Goal: Navigation & Orientation: Find specific page/section

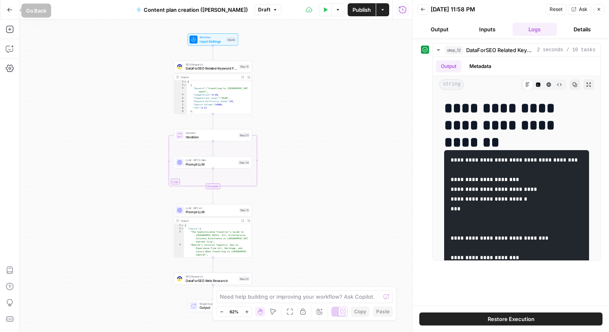
click at [11, 7] on icon "button" at bounding box center [10, 10] width 6 height 6
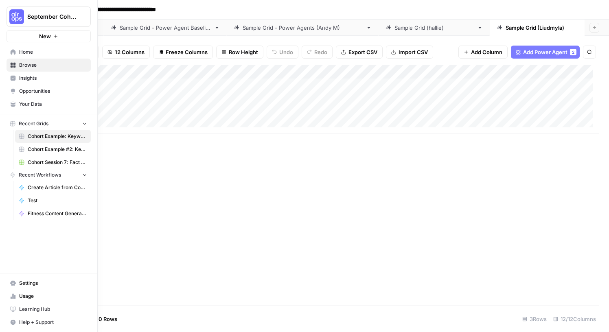
click at [20, 51] on span "Home" at bounding box center [53, 51] width 68 height 7
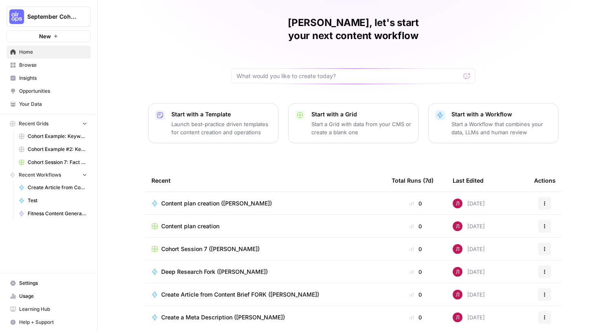
scroll to position [42, 0]
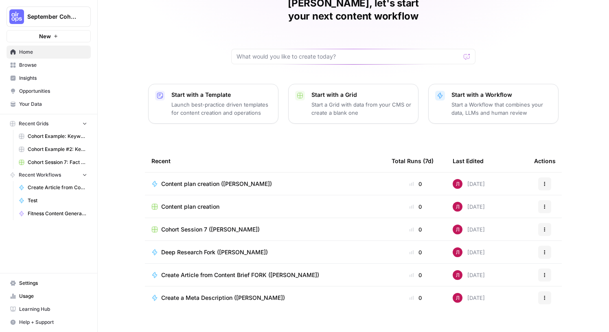
click at [36, 64] on span "Browse" at bounding box center [53, 64] width 68 height 7
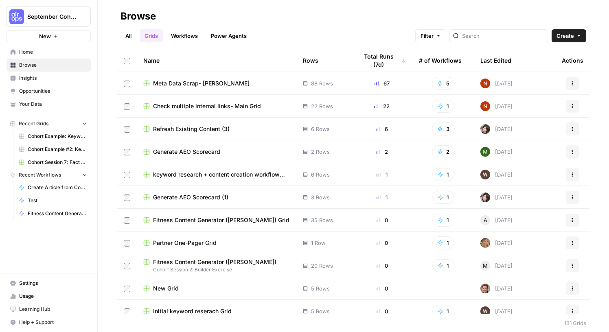
click at [126, 35] on link "All" at bounding box center [129, 35] width 16 height 13
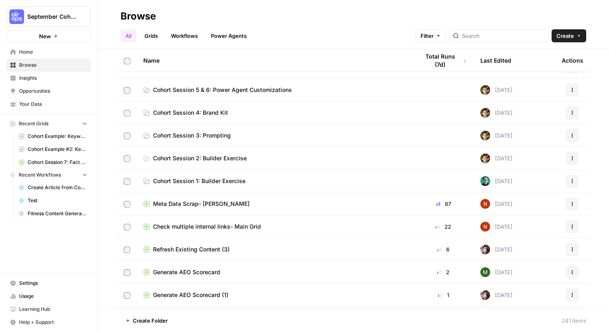
scroll to position [29, 0]
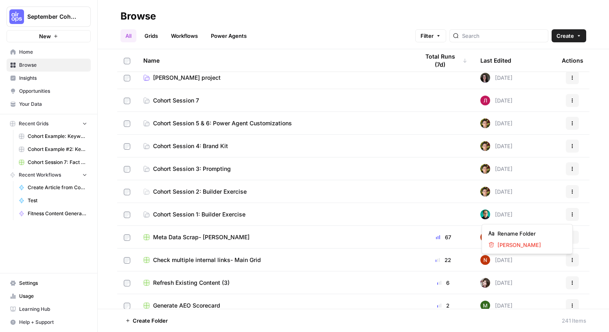
click at [570, 214] on icon "button" at bounding box center [572, 214] width 5 height 5
click at [164, 214] on span "Cohort Session 1: Builder Exercise" at bounding box center [199, 215] width 92 height 8
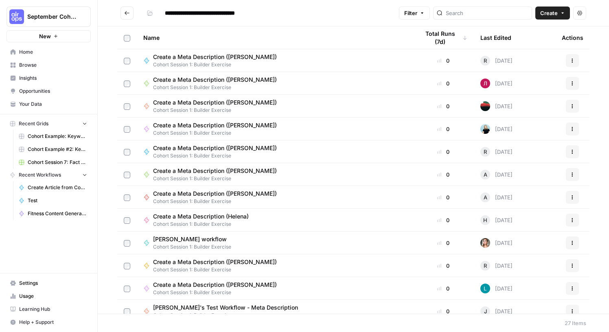
scroll to position [2, 0]
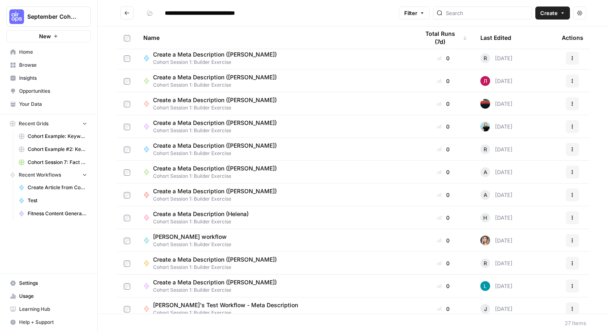
click at [566, 80] on button "Actions" at bounding box center [572, 81] width 13 height 13
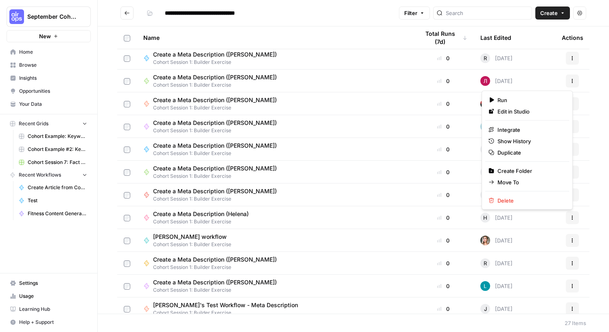
click at [323, 25] on header "**********" at bounding box center [353, 13] width 511 height 26
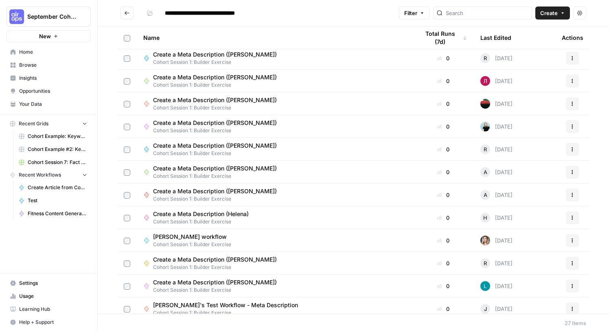
click at [566, 13] on button "Create" at bounding box center [553, 13] width 35 height 13
click at [583, 12] on button "Actions" at bounding box center [579, 13] width 13 height 13
click at [125, 13] on icon "Go back" at bounding box center [127, 13] width 6 height 6
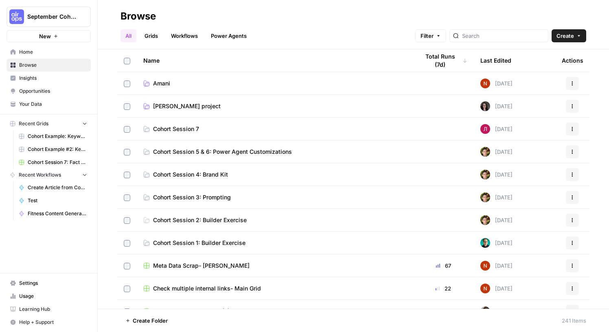
click at [31, 283] on span "Settings" at bounding box center [53, 283] width 68 height 7
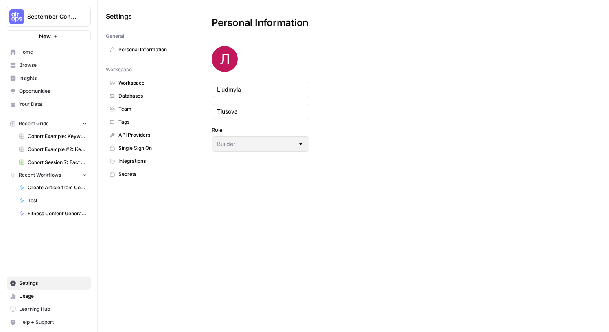
click at [136, 107] on span "Team" at bounding box center [151, 108] width 65 height 7
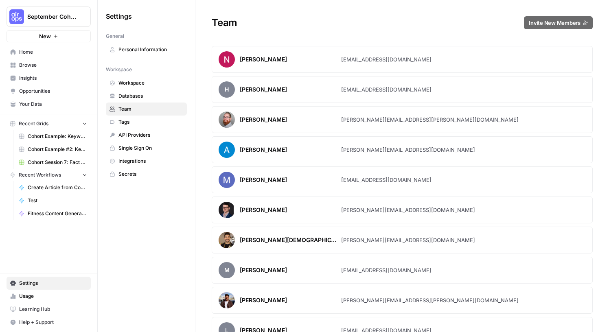
click at [134, 85] on span "Workspace" at bounding box center [151, 82] width 65 height 7
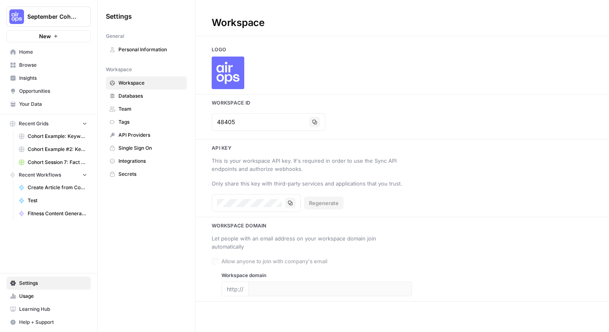
click at [31, 295] on span "Usage" at bounding box center [53, 296] width 68 height 7
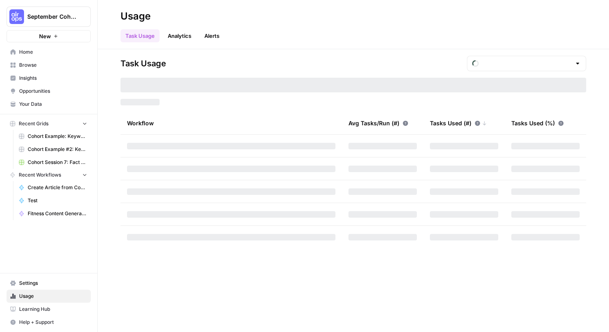
type input "October Tasks"
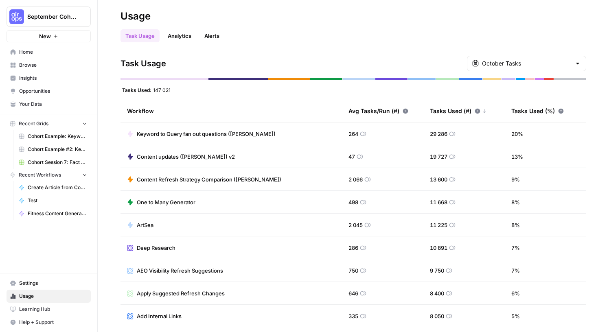
scroll to position [0, 0]
click at [528, 62] on input "text" at bounding box center [526, 63] width 89 height 8
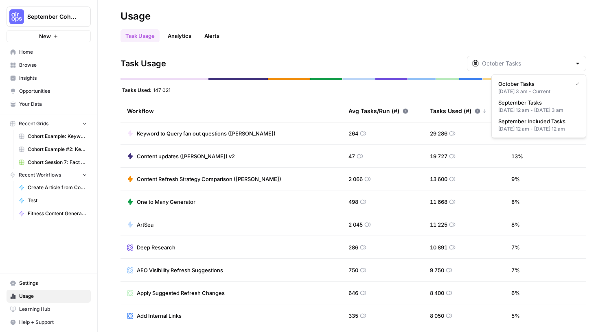
type input "October Tasks"
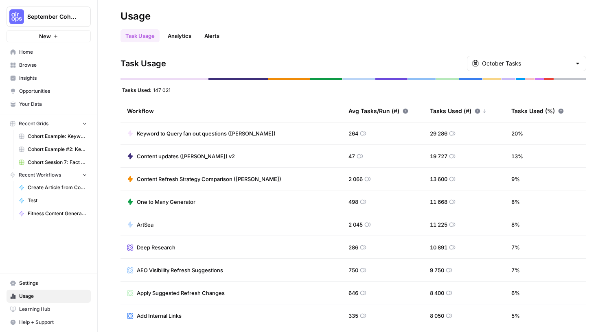
click at [383, 44] on header "Usage Task Usage Analytics Alerts" at bounding box center [353, 24] width 511 height 49
click at [31, 105] on span "Your Data" at bounding box center [53, 104] width 68 height 7
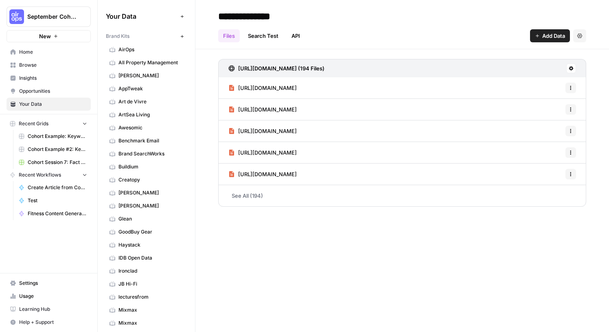
click at [28, 64] on span "Browse" at bounding box center [53, 64] width 68 height 7
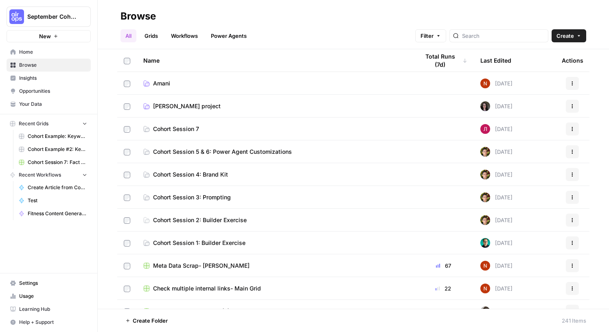
click at [30, 51] on span "Home" at bounding box center [53, 51] width 68 height 7
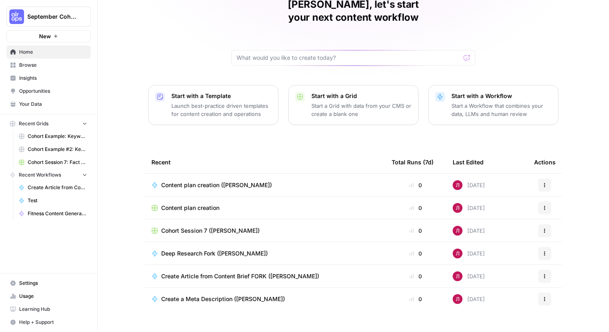
scroll to position [42, 0]
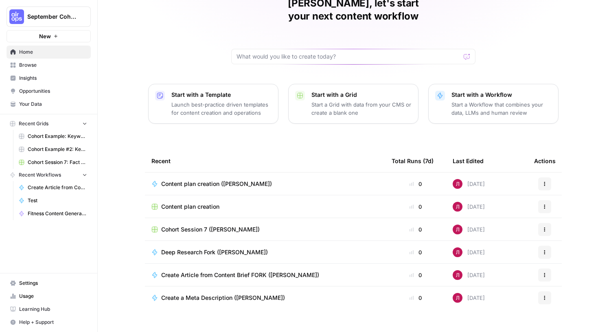
click at [543, 250] on icon "button" at bounding box center [544, 252] width 5 height 5
click at [357, 312] on tbody "Content plan creation (Liudmyla) 0 11 days ago Actions Content plan creation 0 …" at bounding box center [353, 253] width 417 height 160
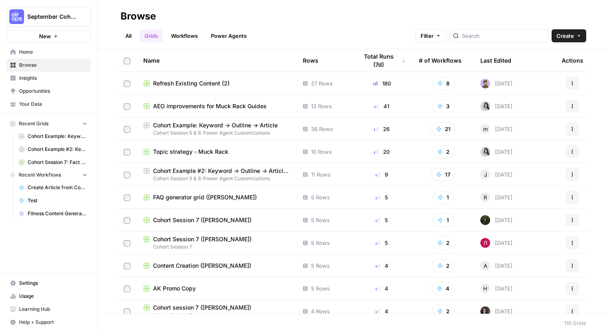
scroll to position [117, 0]
